Goal: Information Seeking & Learning: Learn about a topic

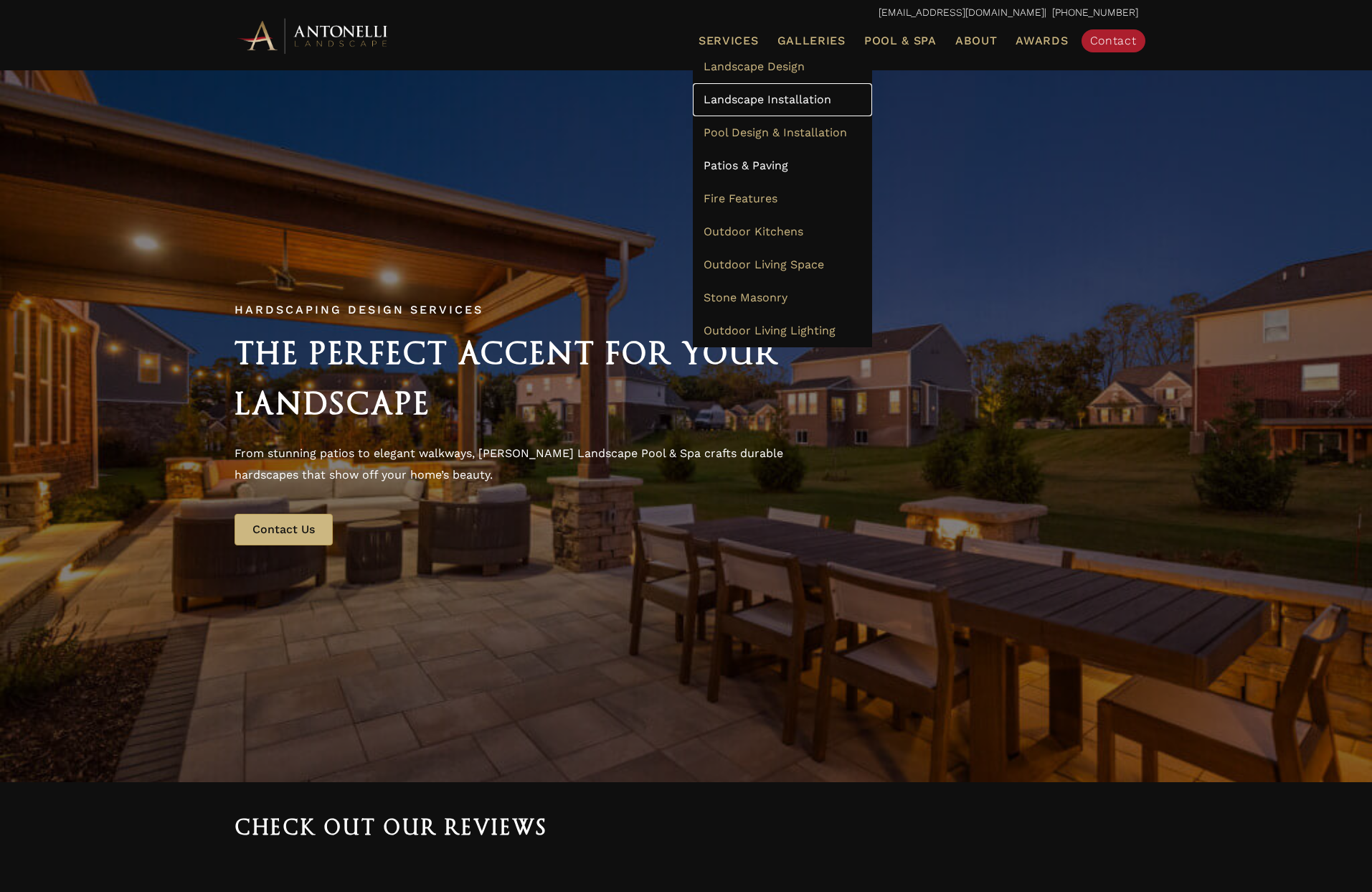
click at [733, 102] on span "Landscape Installation" at bounding box center [767, 99] width 128 height 13
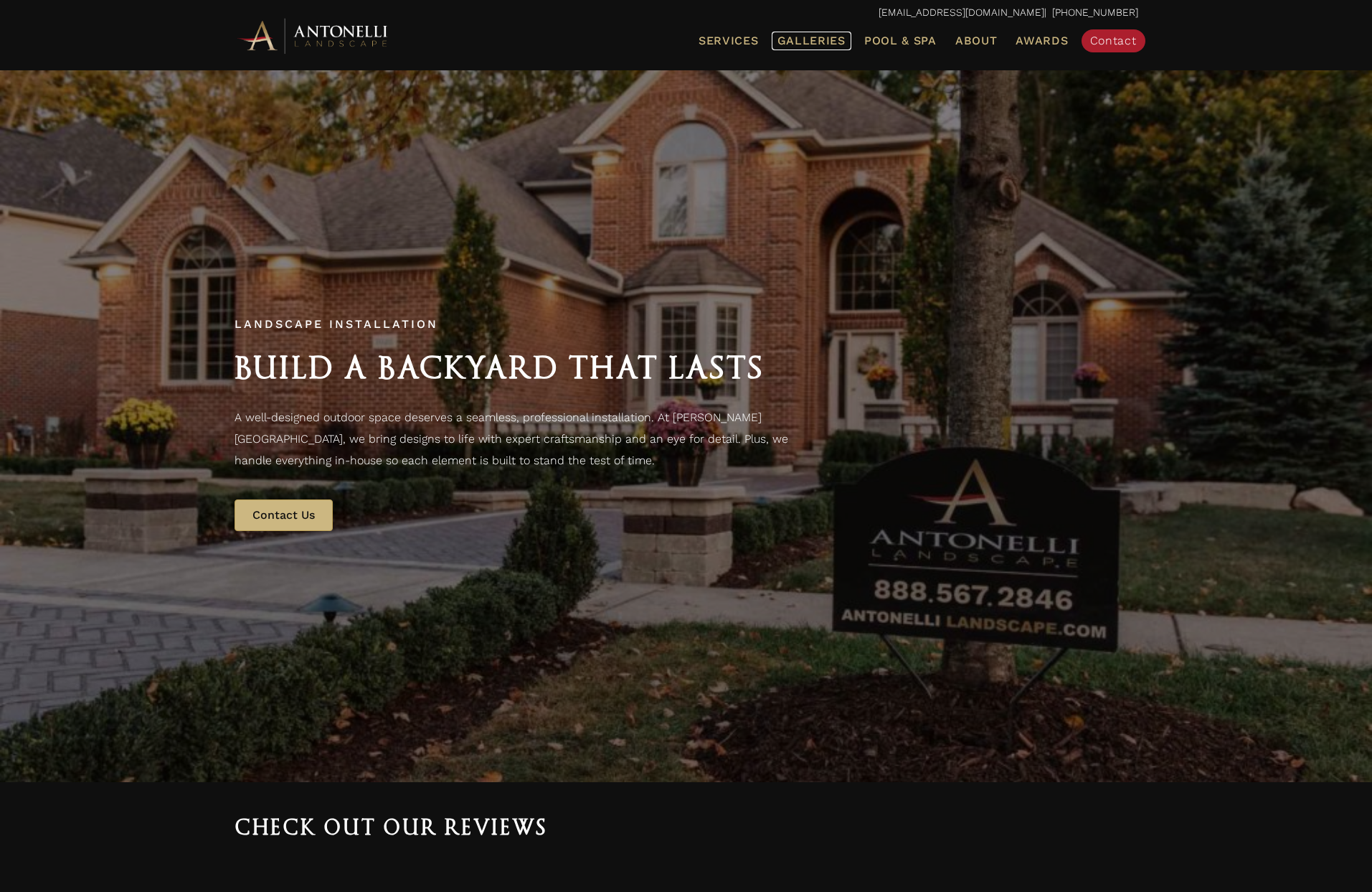
click at [795, 47] on link "Galleries" at bounding box center [812, 41] width 80 height 19
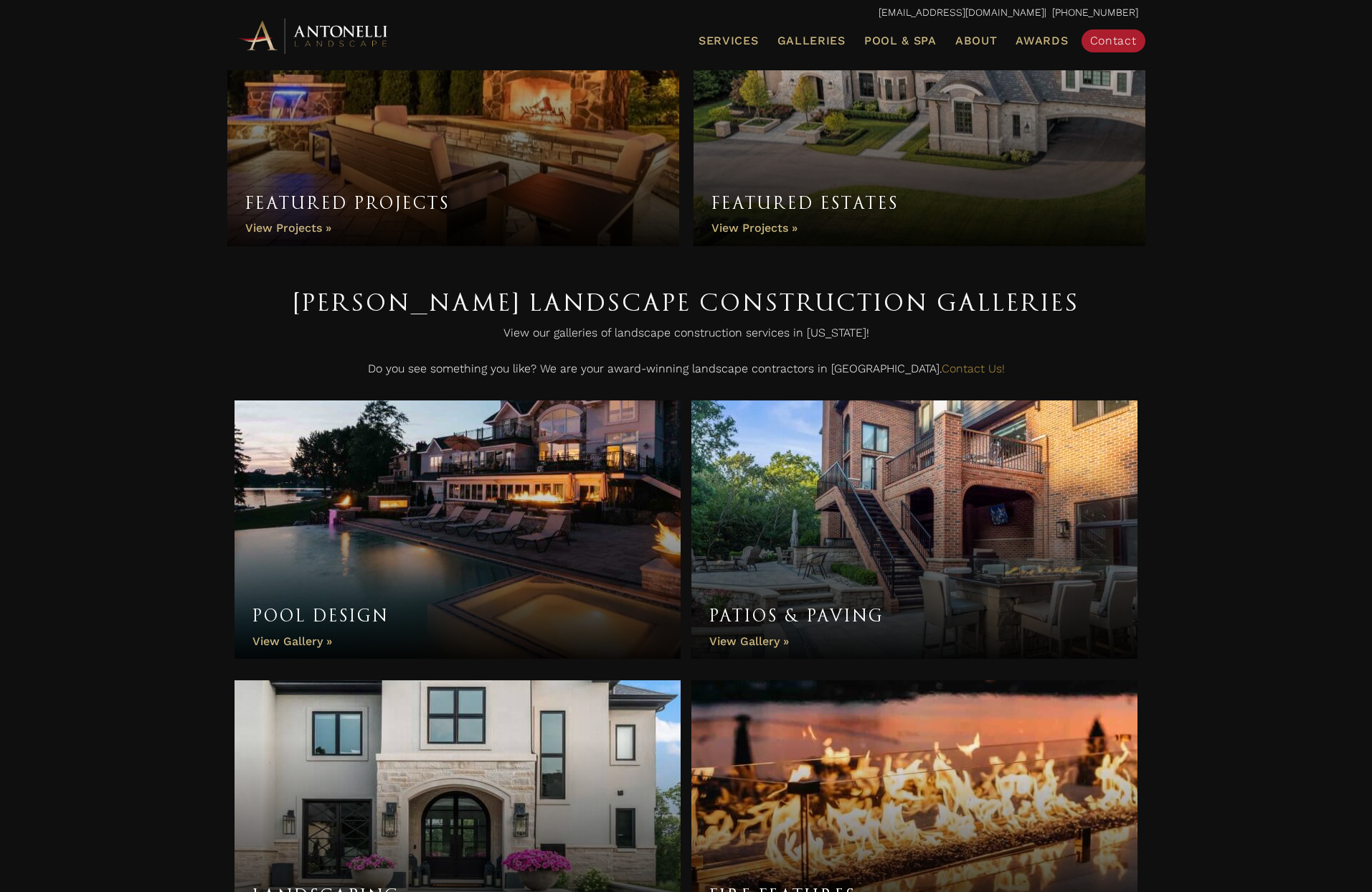
scroll to position [128, 0]
